Goal: Task Accomplishment & Management: Manage account settings

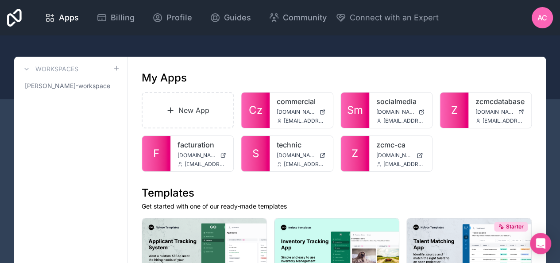
click at [378, 152] on span "[DOMAIN_NAME]" at bounding box center [394, 155] width 36 height 7
click at [393, 150] on div "zcmc-ca zcmc-ca.noloco.co anis.chekiri@gmail.com" at bounding box center [400, 153] width 63 height 35
click at [383, 140] on link "zcmc-ca" at bounding box center [400, 144] width 49 height 11
click at [544, 17] on span "AC" at bounding box center [542, 17] width 10 height 11
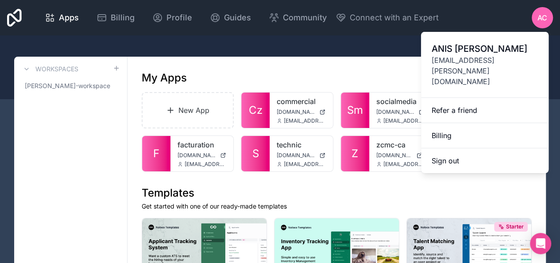
click at [460, 148] on button "Sign out" at bounding box center [484, 160] width 127 height 25
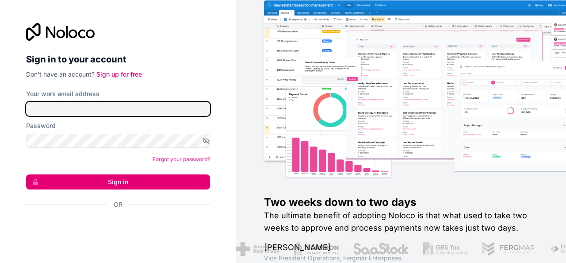
click at [100, 112] on input "Your work email address" at bounding box center [118, 109] width 184 height 14
type input "[EMAIL_ADDRESS][DOMAIN_NAME]"
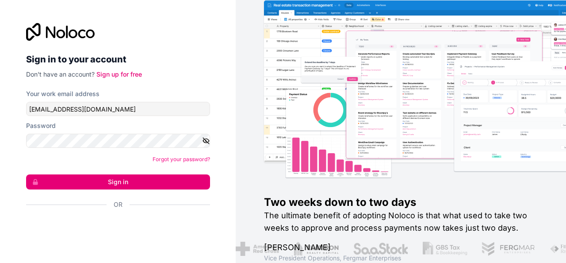
click at [206, 138] on icon "button" at bounding box center [206, 141] width 8 height 8
click at [129, 177] on button "Sign in" at bounding box center [118, 181] width 184 height 15
